Goal: Task Accomplishment & Management: Manage account settings

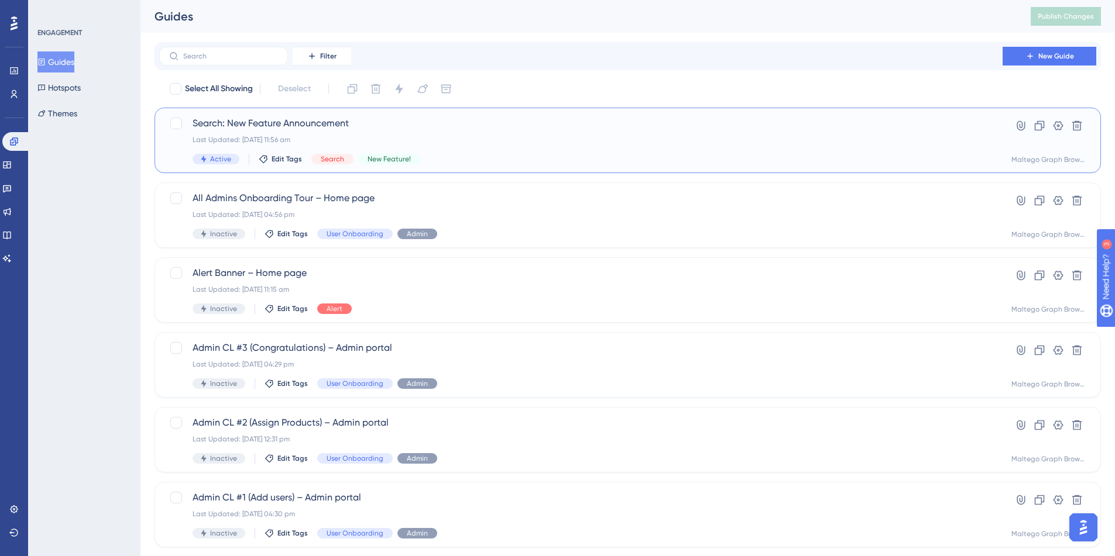
click at [426, 135] on div "Last Updated: [DATE] 11:56 am" at bounding box center [580, 139] width 776 height 9
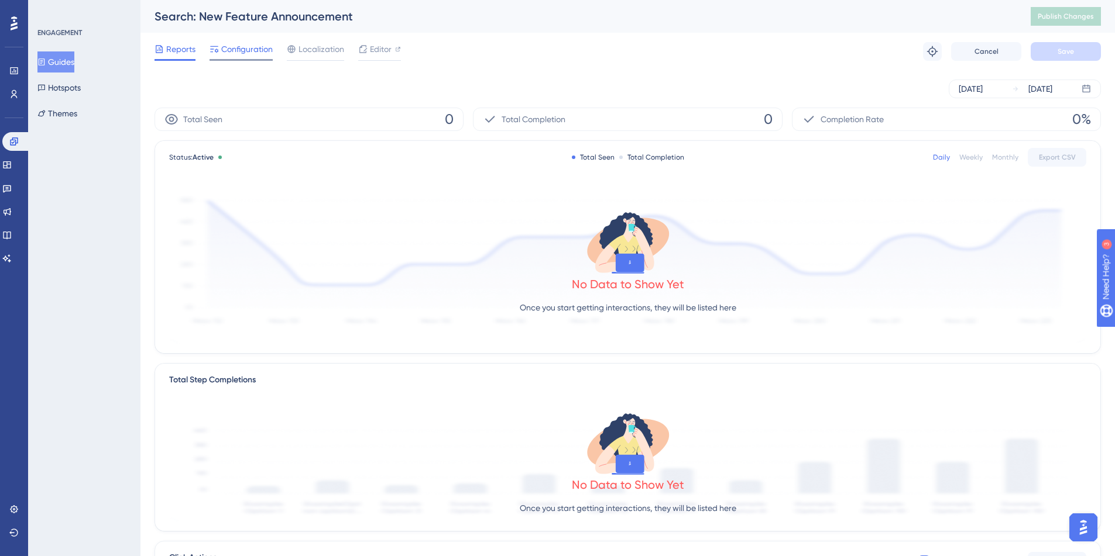
click at [254, 60] on div at bounding box center [240, 60] width 63 height 2
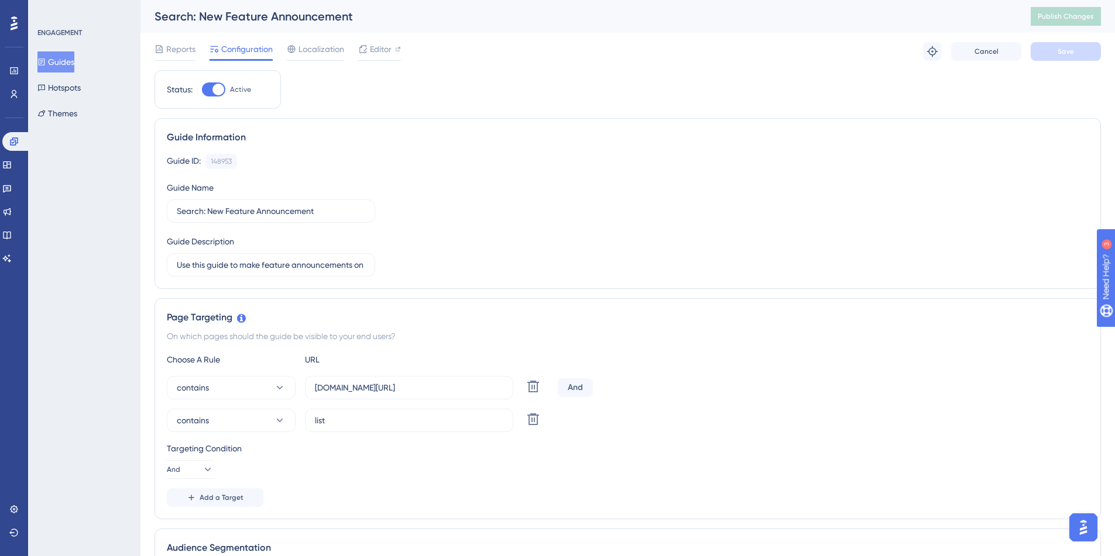
click at [211, 86] on div at bounding box center [213, 89] width 23 height 14
click at [202, 90] on input "Active" at bounding box center [201, 90] width 1 height 1
checkbox input "false"
click at [1047, 56] on button "Save" at bounding box center [1065, 51] width 70 height 19
click at [1078, 14] on span "Publish Changes" at bounding box center [1065, 16] width 56 height 9
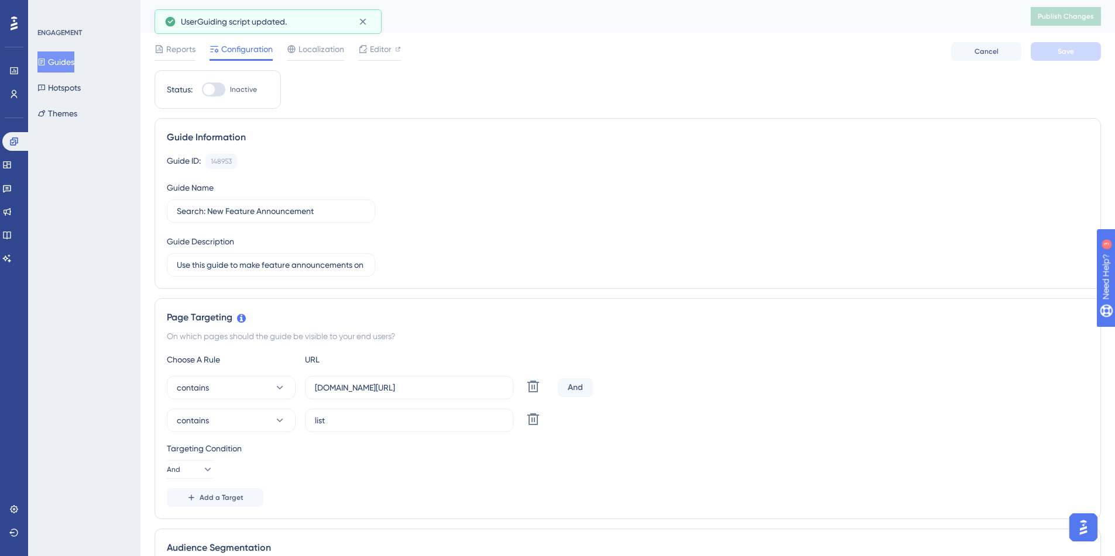
click at [59, 49] on div "ENGAGEMENT Guides Hotspots Themes" at bounding box center [84, 76] width 95 height 96
click at [64, 59] on button "Guides" at bounding box center [55, 61] width 37 height 21
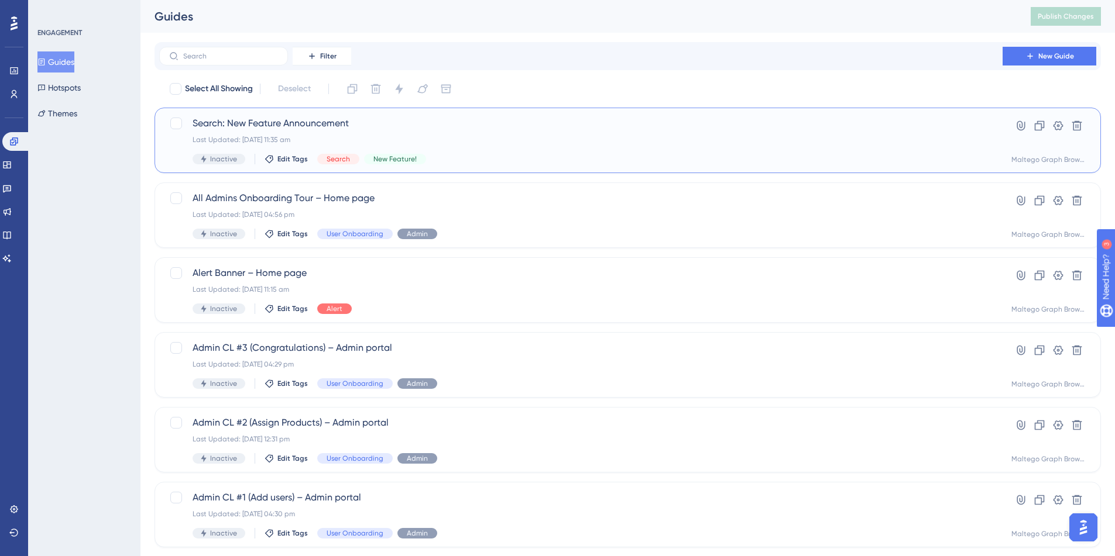
click at [400, 132] on div "Search: New Feature Announcement Last Updated: [DATE] 11:35 am Inactive Edit Ta…" at bounding box center [580, 140] width 776 height 48
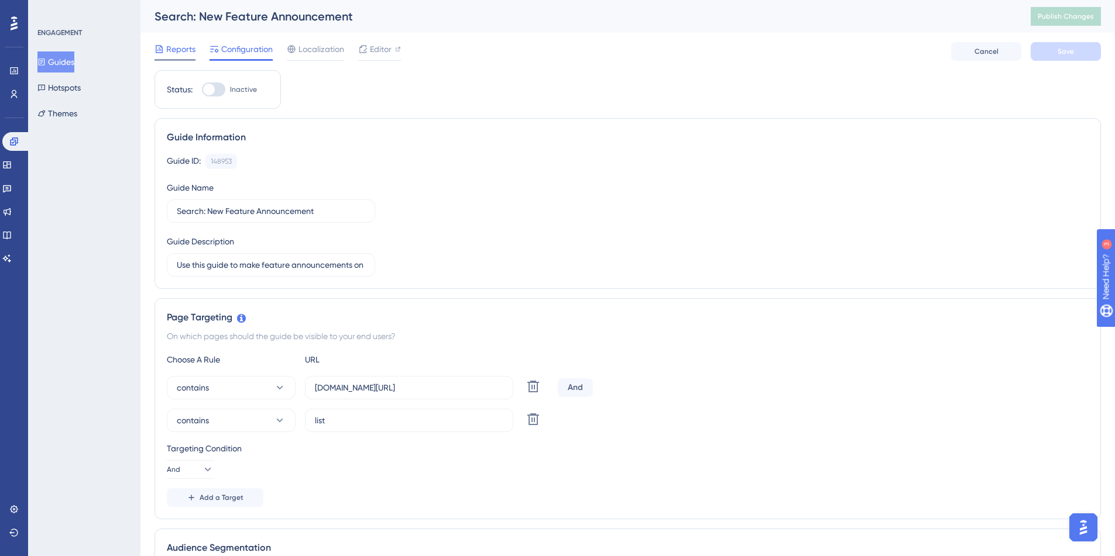
click at [179, 56] on div "Reports" at bounding box center [174, 51] width 41 height 19
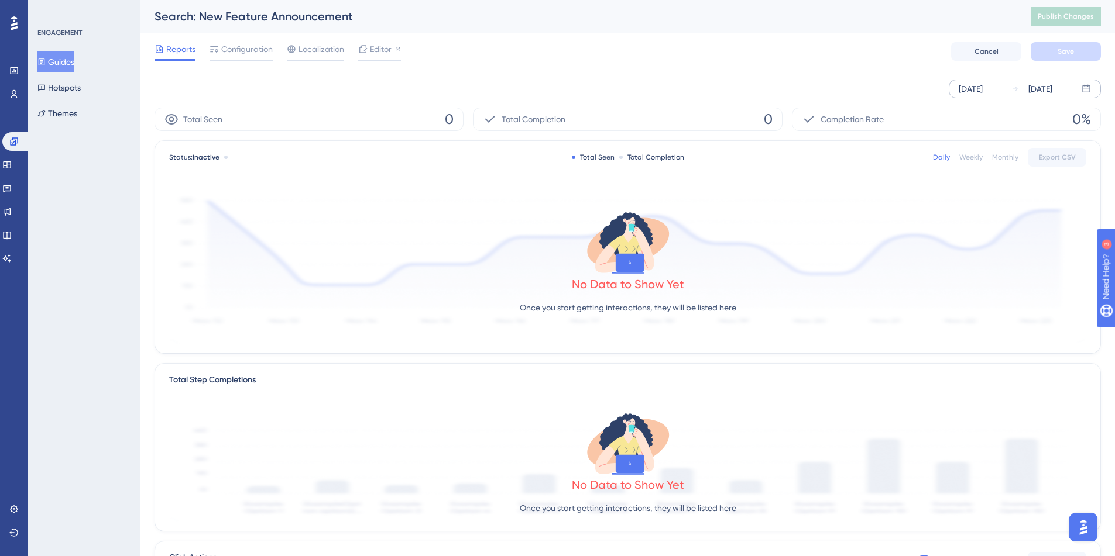
click at [995, 81] on div "[DATE] [DATE]" at bounding box center [1024, 89] width 152 height 19
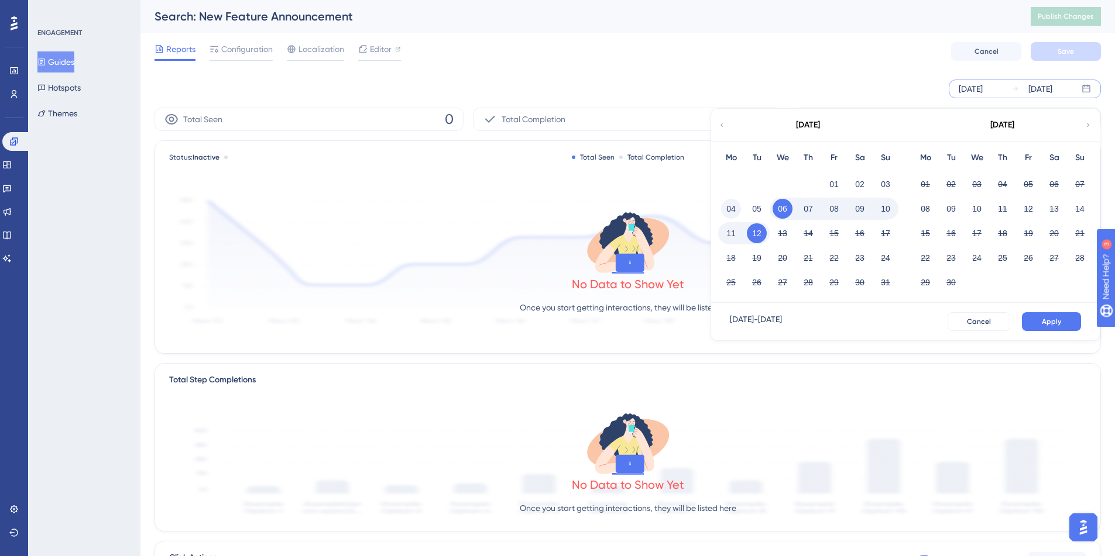
click at [730, 206] on button "04" at bounding box center [731, 209] width 20 height 20
drag, startPoint x: 821, startPoint y: 174, endPoint x: 840, endPoint y: 184, distance: 21.0
click at [821, 174] on div "01" at bounding box center [834, 184] width 26 height 22
drag, startPoint x: 723, startPoint y: 205, endPoint x: 828, endPoint y: 171, distance: 111.2
click at [828, 171] on div "Mo Tu We Th Fr Sa Su 01 02 03 04 05 06 07 08 09 10 11 12 13 14 15 16 17 18 19 2…" at bounding box center [808, 222] width 194 height 161
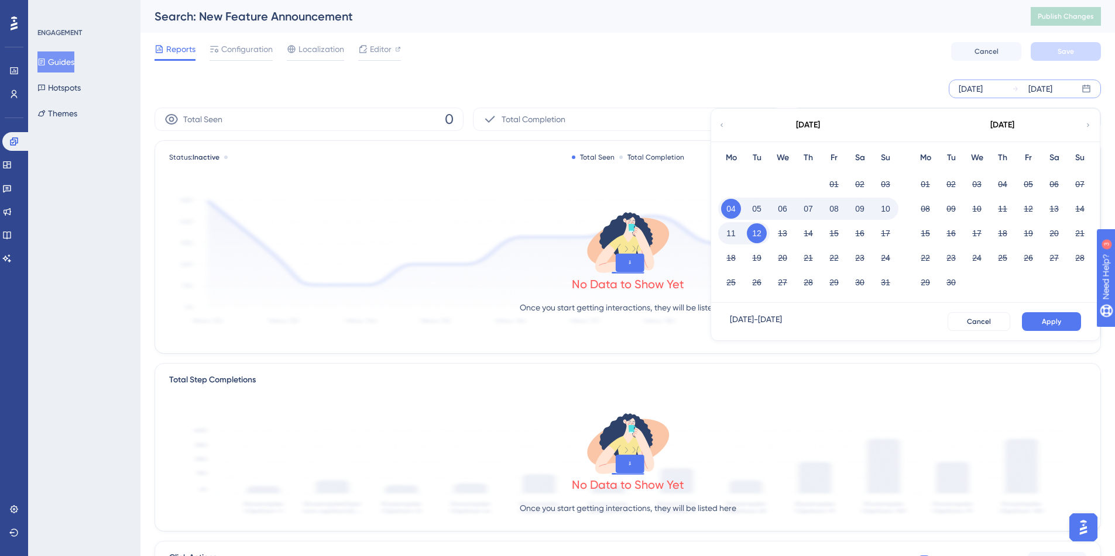
drag, startPoint x: 855, startPoint y: 205, endPoint x: 846, endPoint y: 207, distance: 9.1
click at [854, 205] on button "09" at bounding box center [859, 209] width 20 height 20
click at [833, 184] on button "01" at bounding box center [834, 184] width 20 height 20
click at [857, 208] on button "09" at bounding box center [859, 209] width 20 height 20
click at [1060, 317] on span "Apply" at bounding box center [1050, 321] width 19 height 9
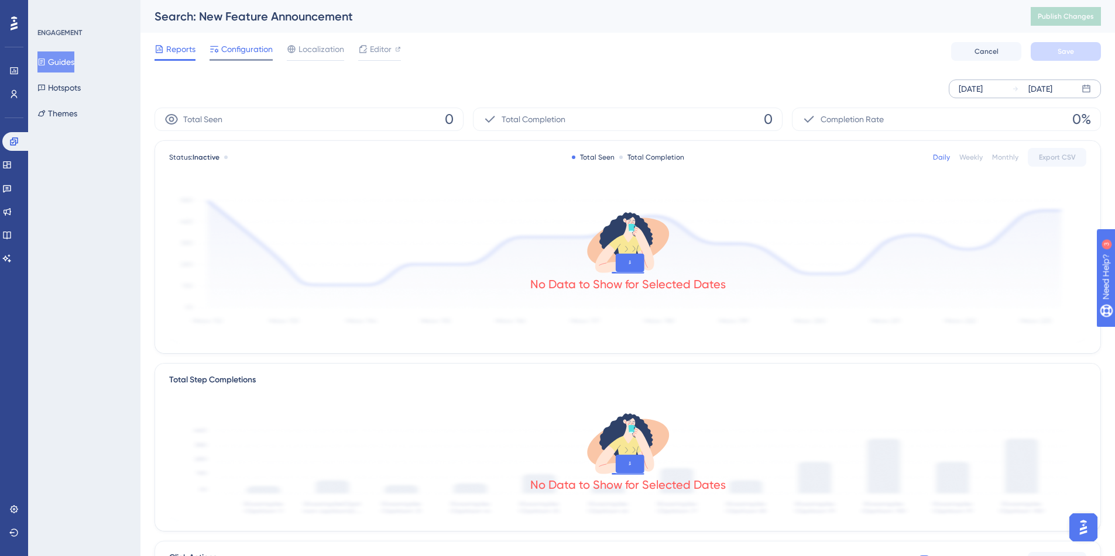
click at [253, 52] on span "Configuration" at bounding box center [246, 49] width 51 height 14
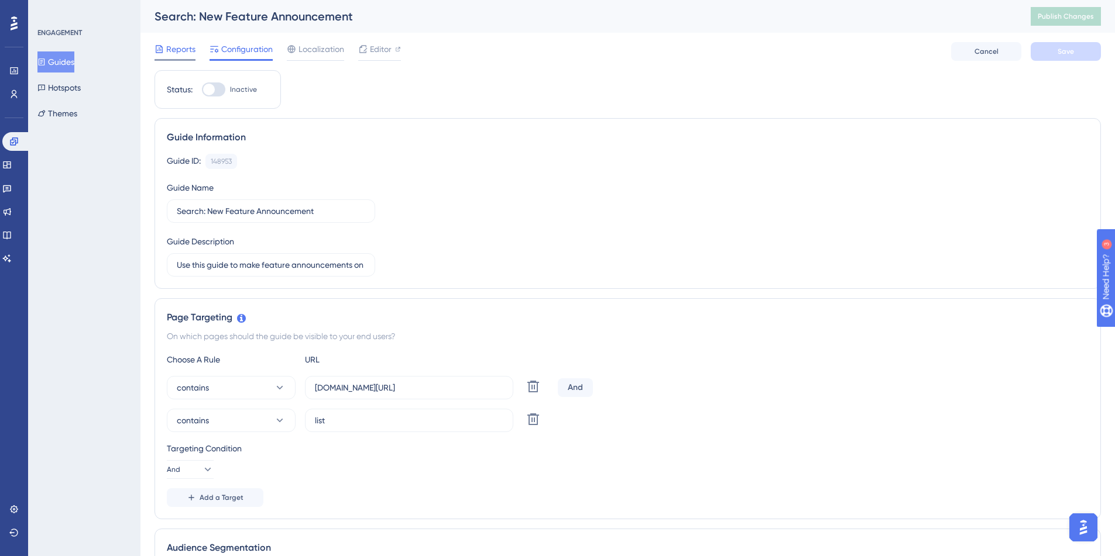
click at [178, 54] on span "Reports" at bounding box center [180, 49] width 29 height 14
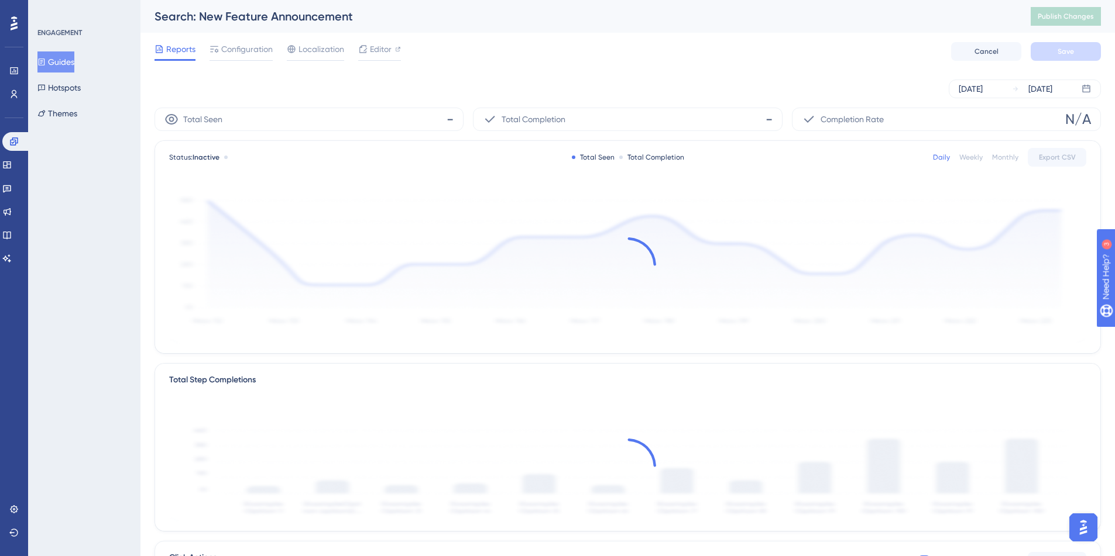
click at [87, 56] on div "Guides Hotspots Themes" at bounding box center [84, 87] width 95 height 73
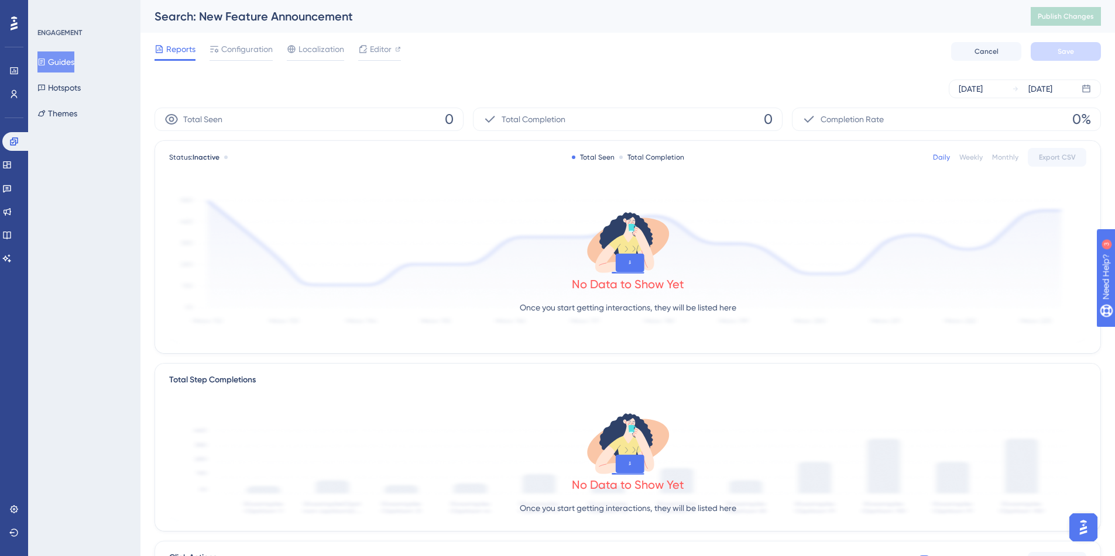
click at [67, 60] on button "Guides" at bounding box center [55, 61] width 37 height 21
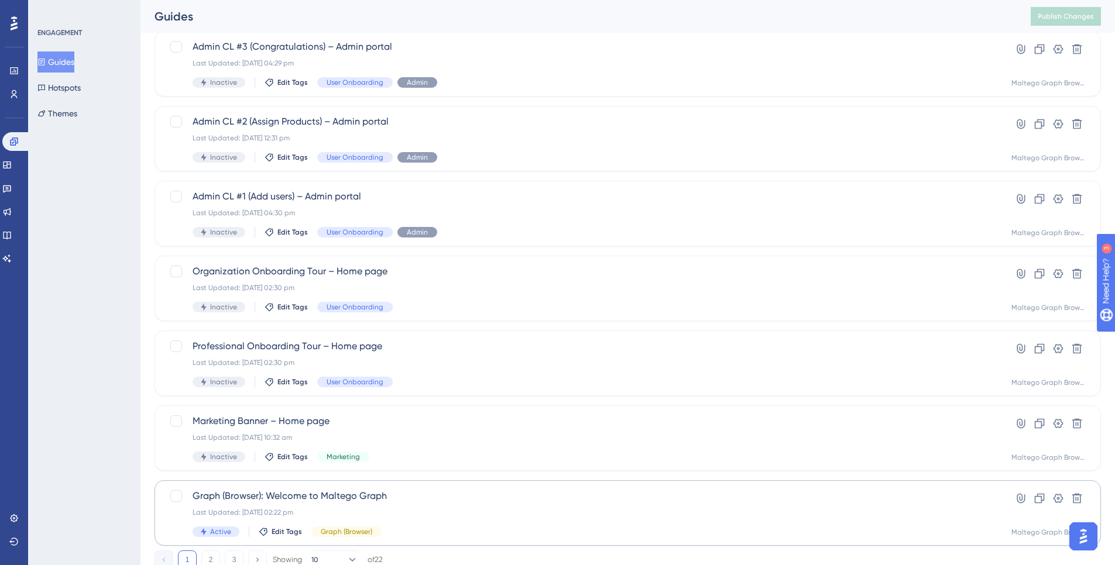
scroll to position [343, 0]
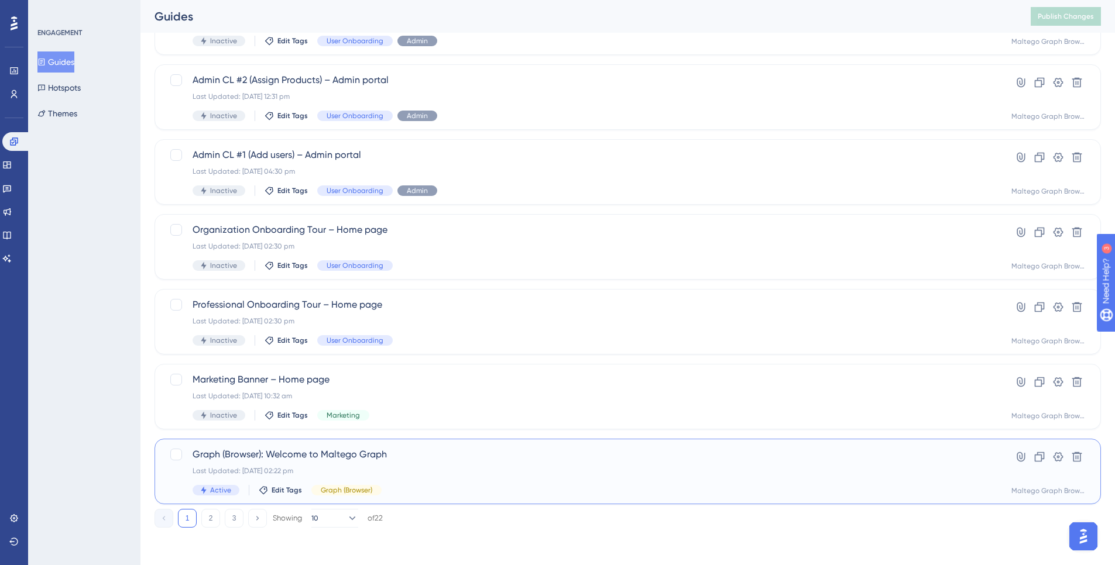
click at [387, 479] on div "Graph (Browser): Welcome to Maltego Graph Last Updated: [DATE] 02:22 pm Active …" at bounding box center [580, 472] width 776 height 48
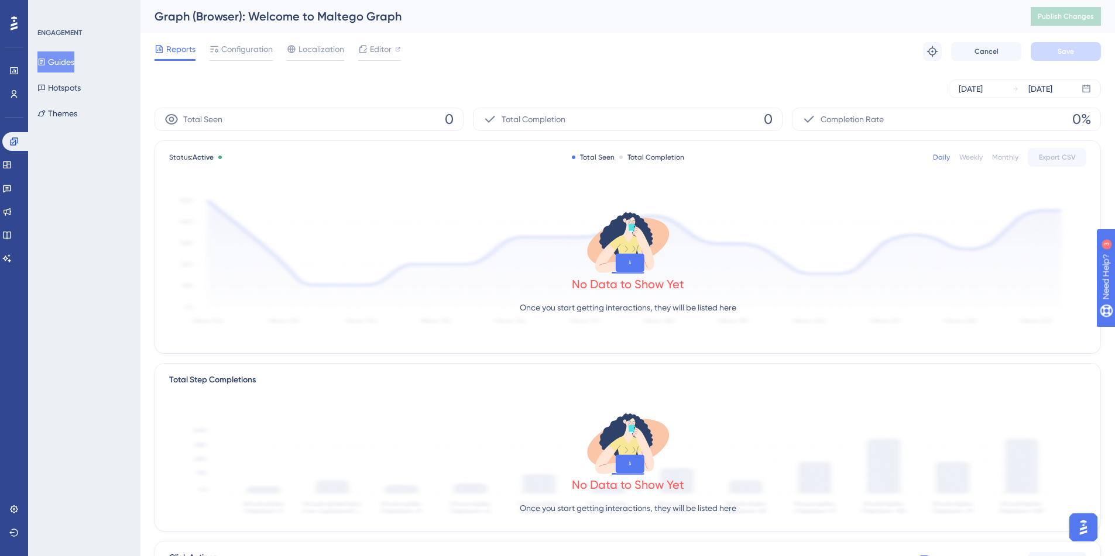
drag, startPoint x: 68, startPoint y: 59, endPoint x: 60, endPoint y: 59, distance: 8.2
click at [68, 59] on button "Guides" at bounding box center [55, 61] width 37 height 21
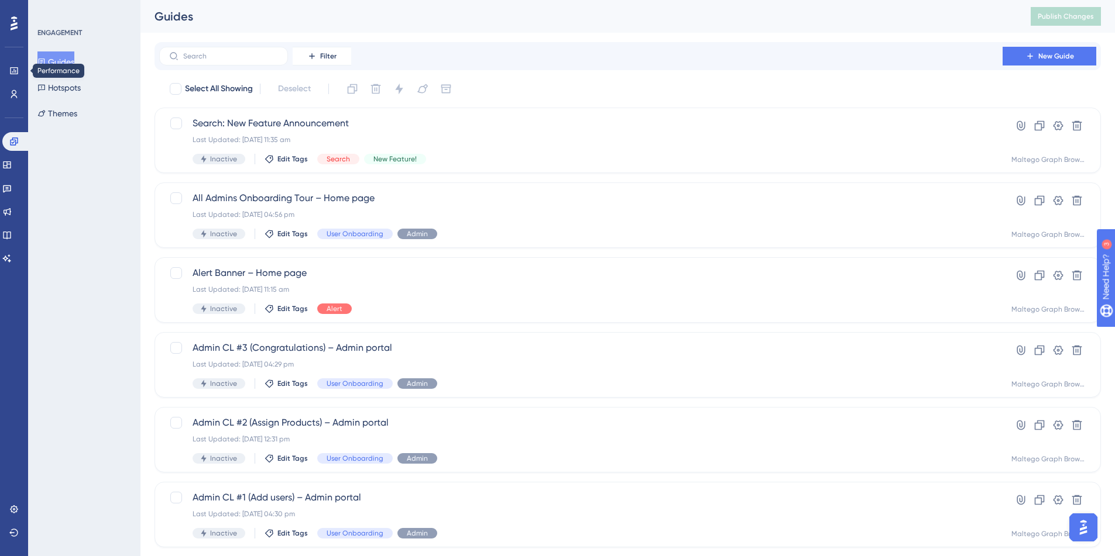
click at [15, 80] on div "Performance Users" at bounding box center [13, 82] width 9 height 42
click at [12, 66] on icon at bounding box center [13, 70] width 9 height 9
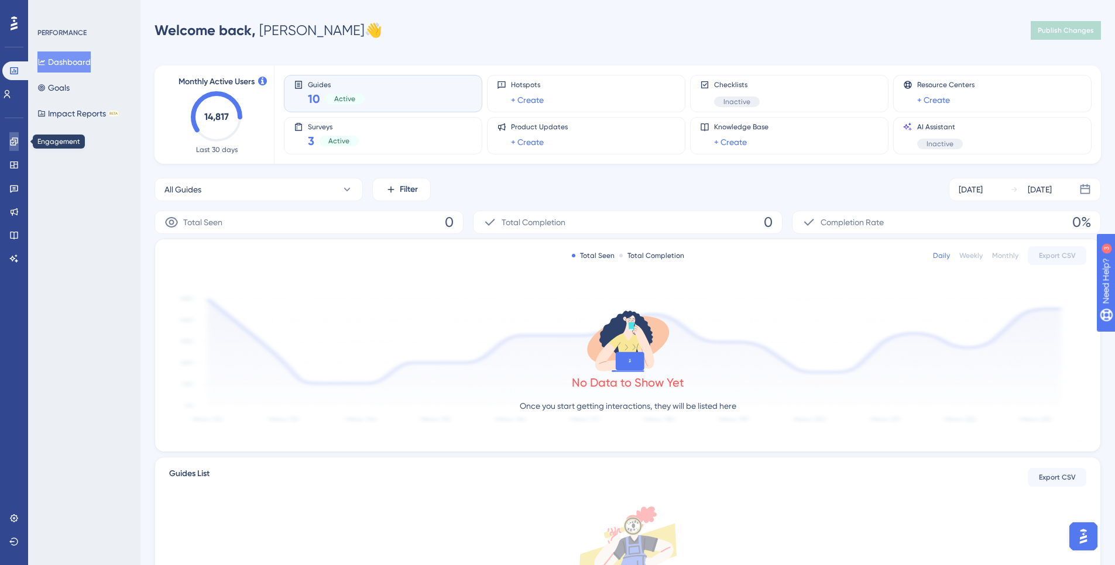
click at [16, 142] on icon at bounding box center [13, 141] width 9 height 9
